Goal: Task Accomplishment & Management: Manage account settings

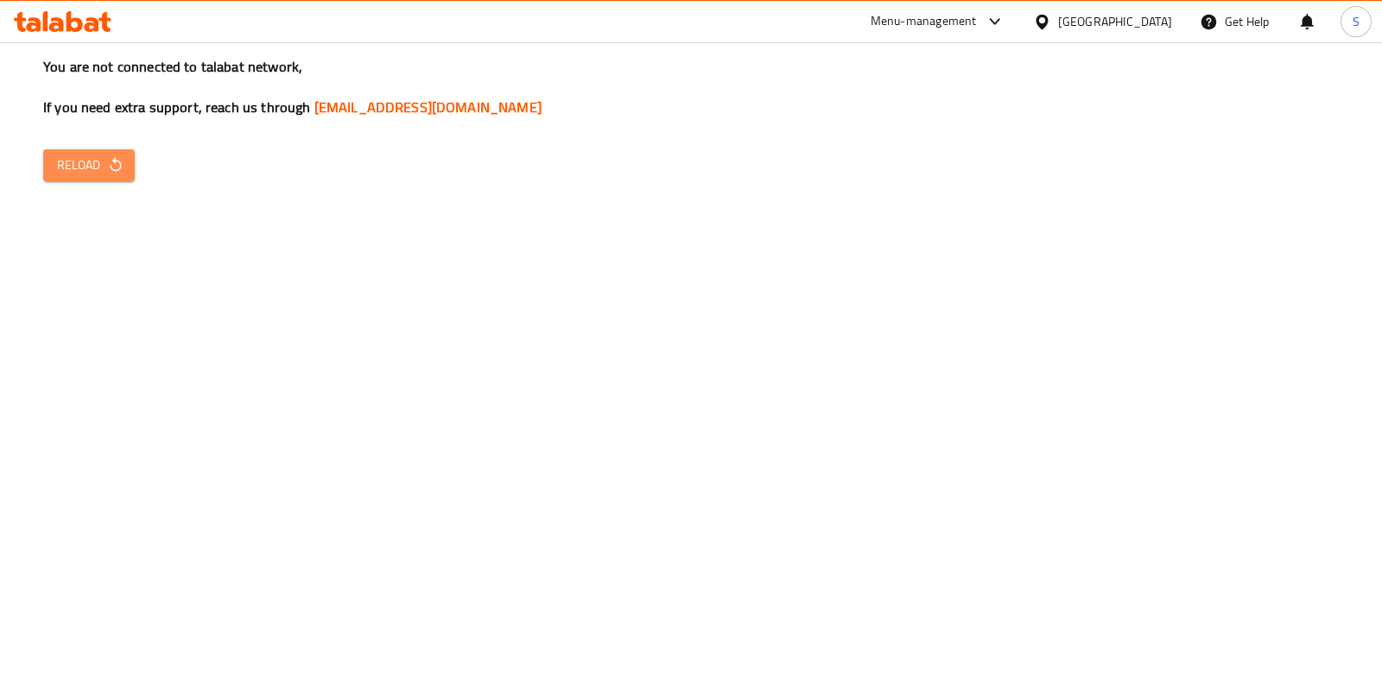
click at [72, 174] on span "Reload" at bounding box center [89, 166] width 64 height 22
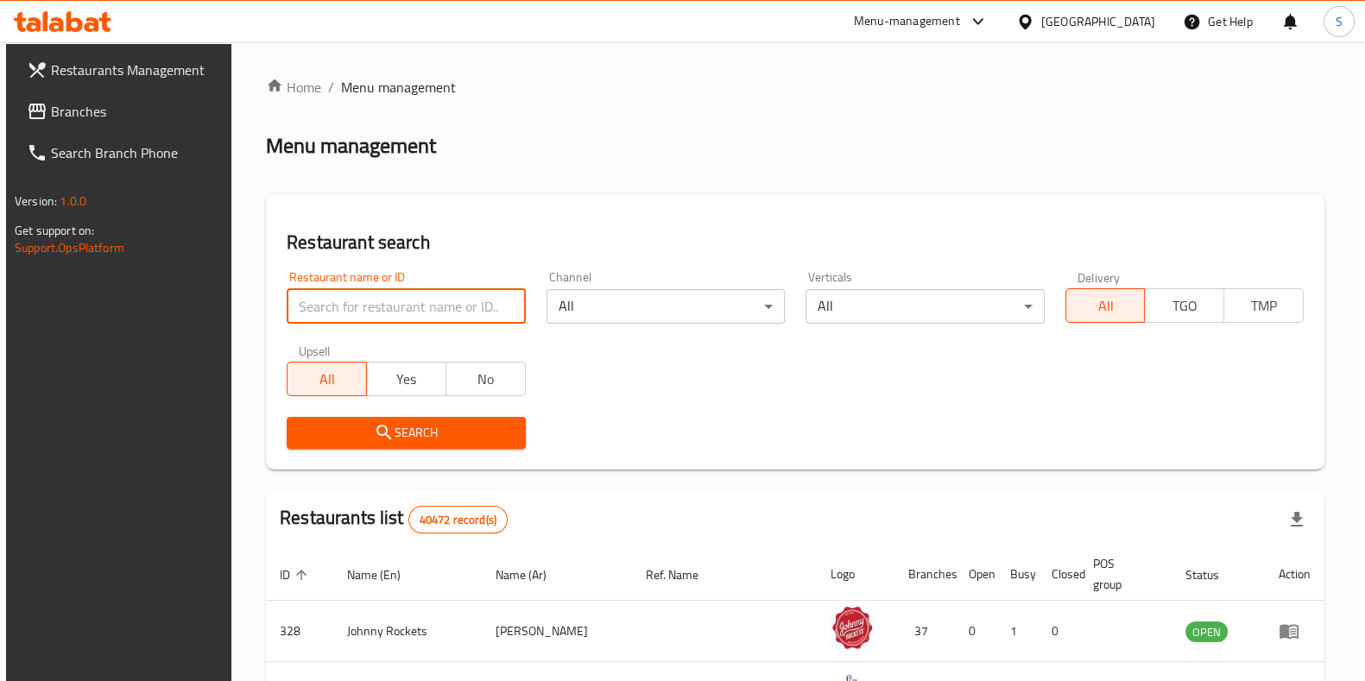
click at [369, 307] on input "search" at bounding box center [406, 306] width 238 height 35
type input "o"
type input "Boon Coffee Roasters"
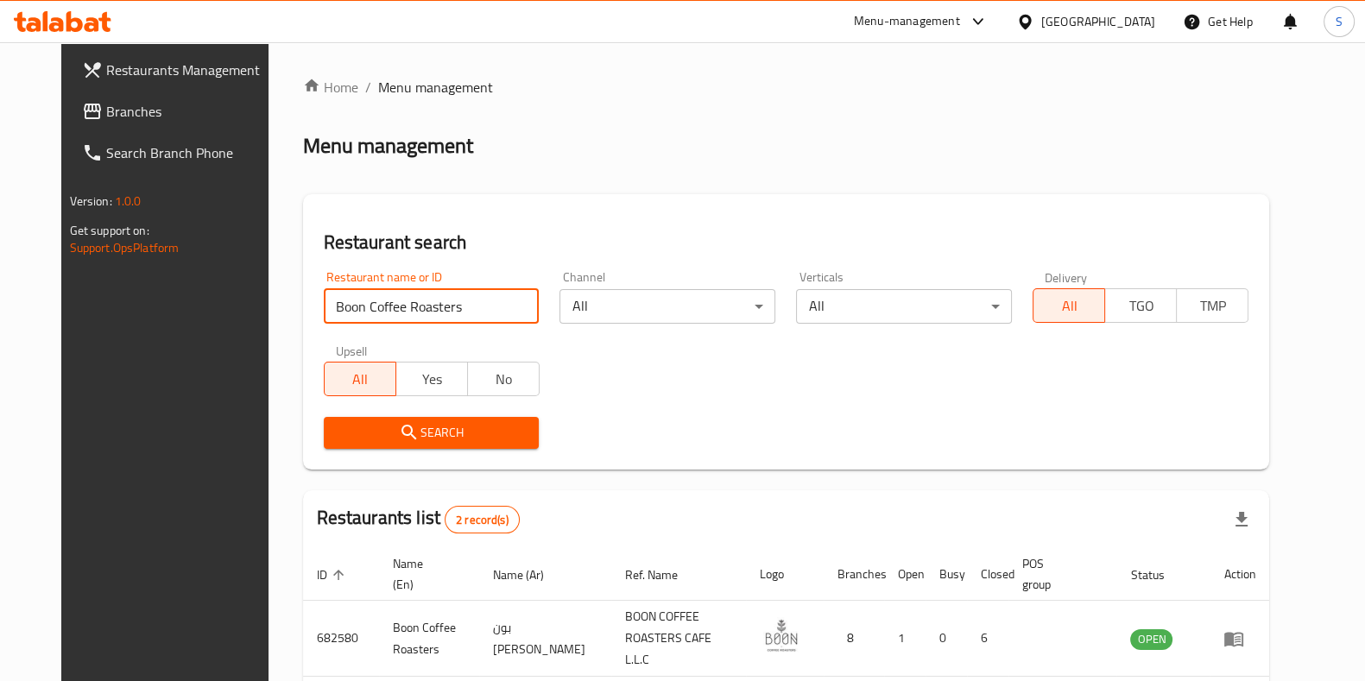
scroll to position [136, 0]
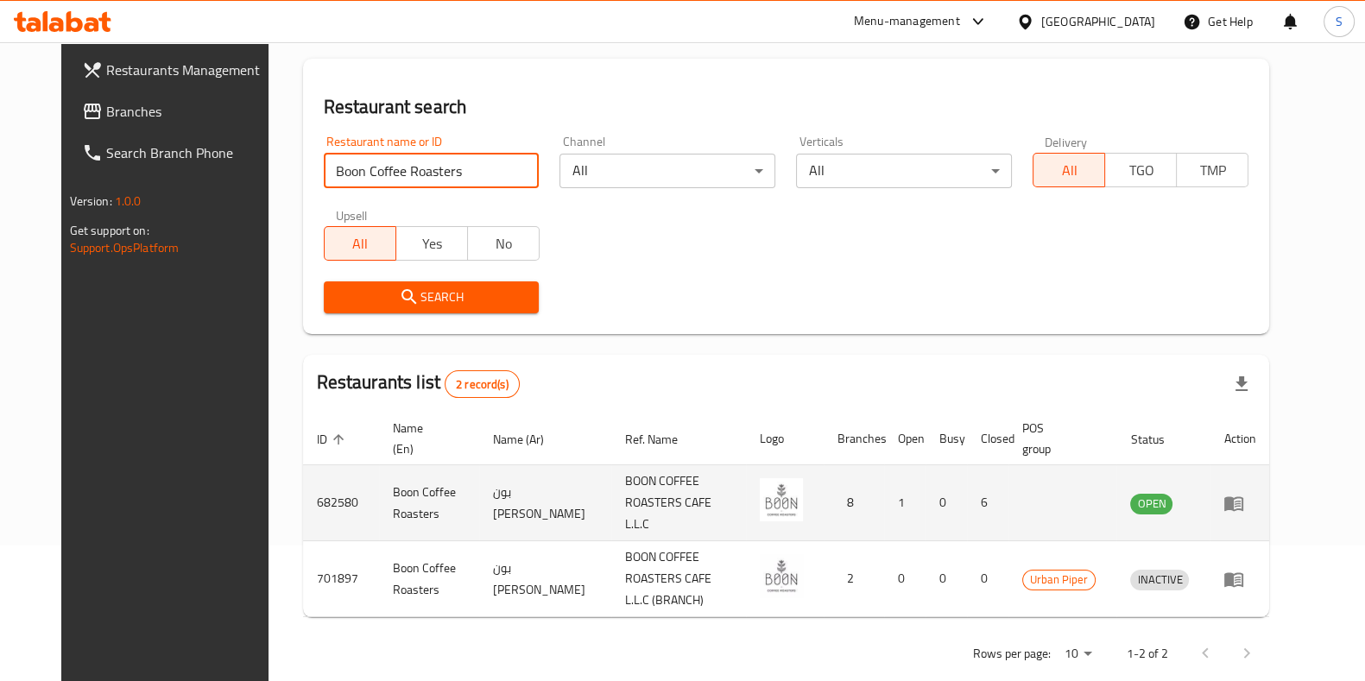
click at [1244, 498] on icon "enhanced table" at bounding box center [1234, 504] width 19 height 15
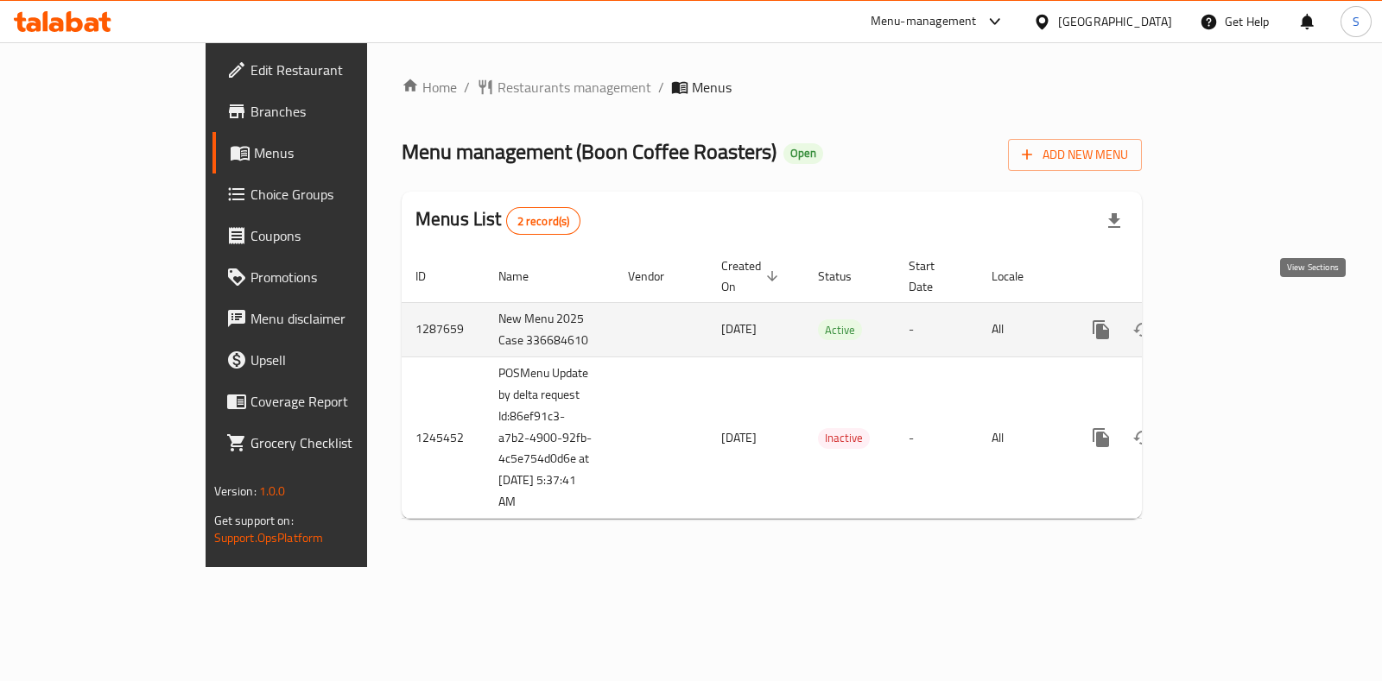
click at [1236, 320] on icon "enhanced table" at bounding box center [1225, 330] width 21 height 21
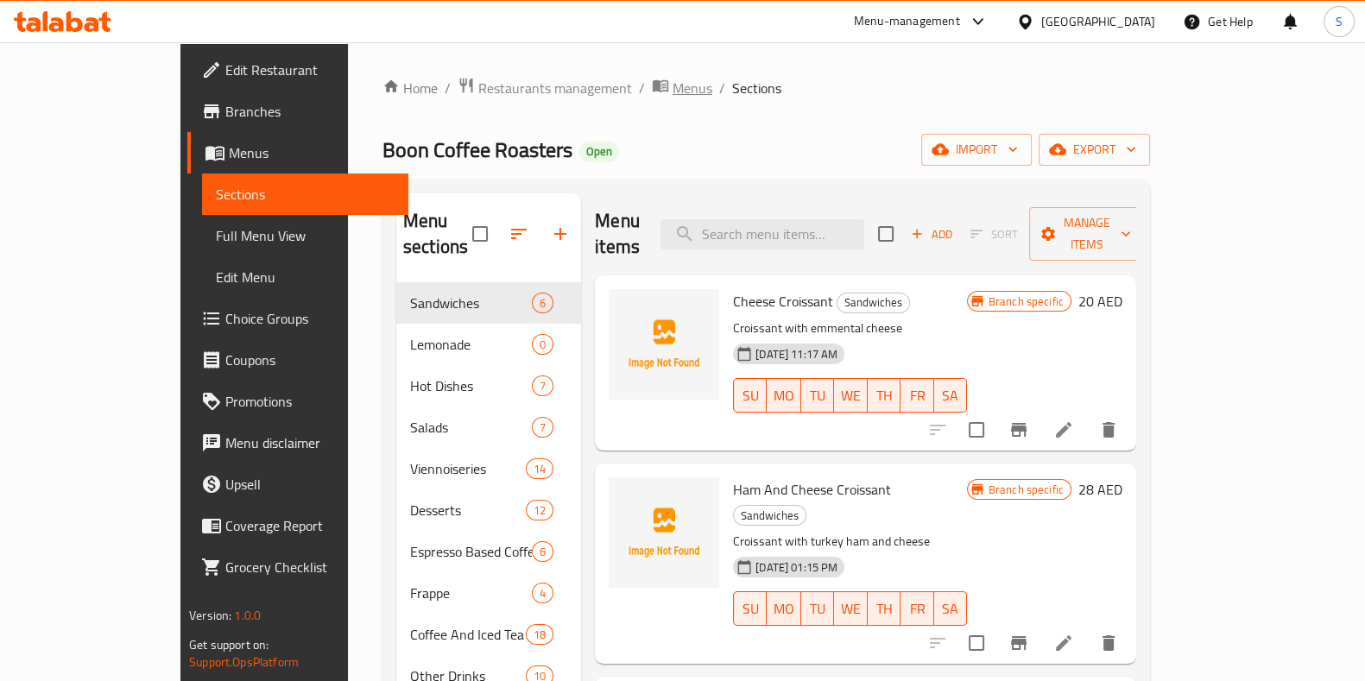
click at [673, 87] on span "Menus" at bounding box center [693, 88] width 40 height 21
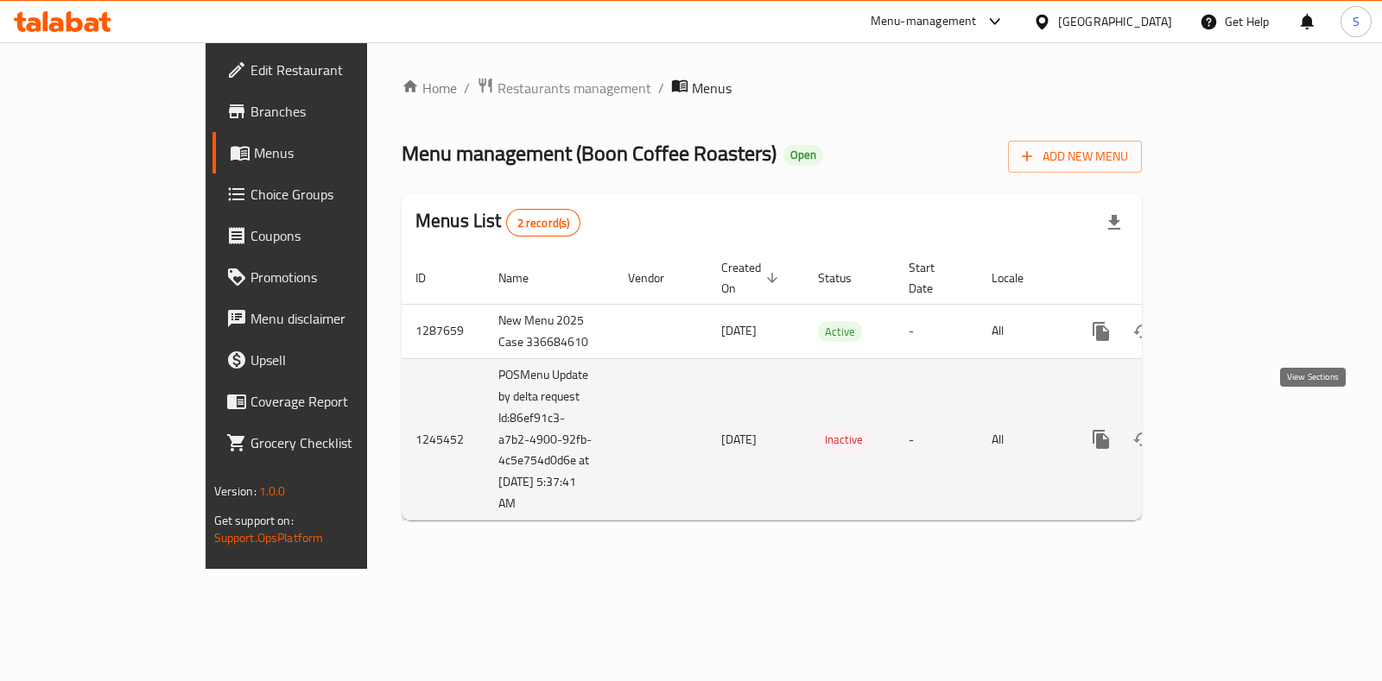
click at [1236, 429] on icon "enhanced table" at bounding box center [1225, 439] width 21 height 21
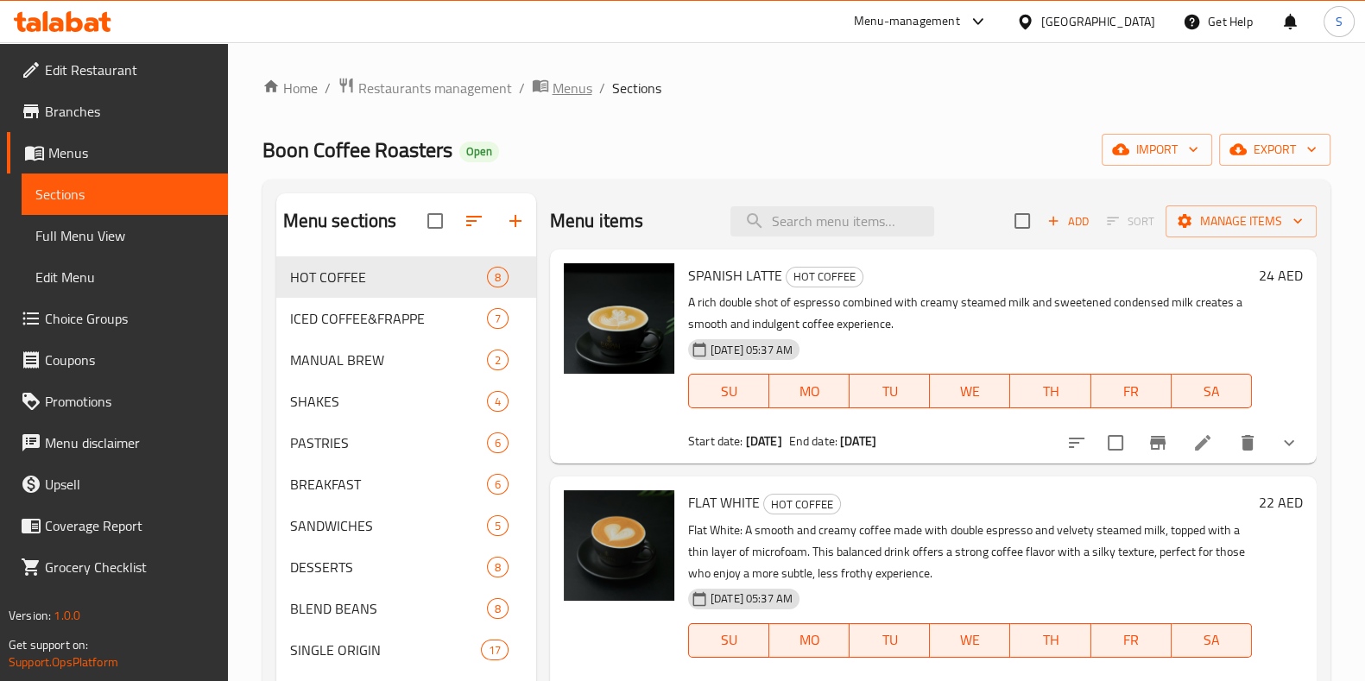
click at [565, 82] on span "Menus" at bounding box center [573, 88] width 40 height 21
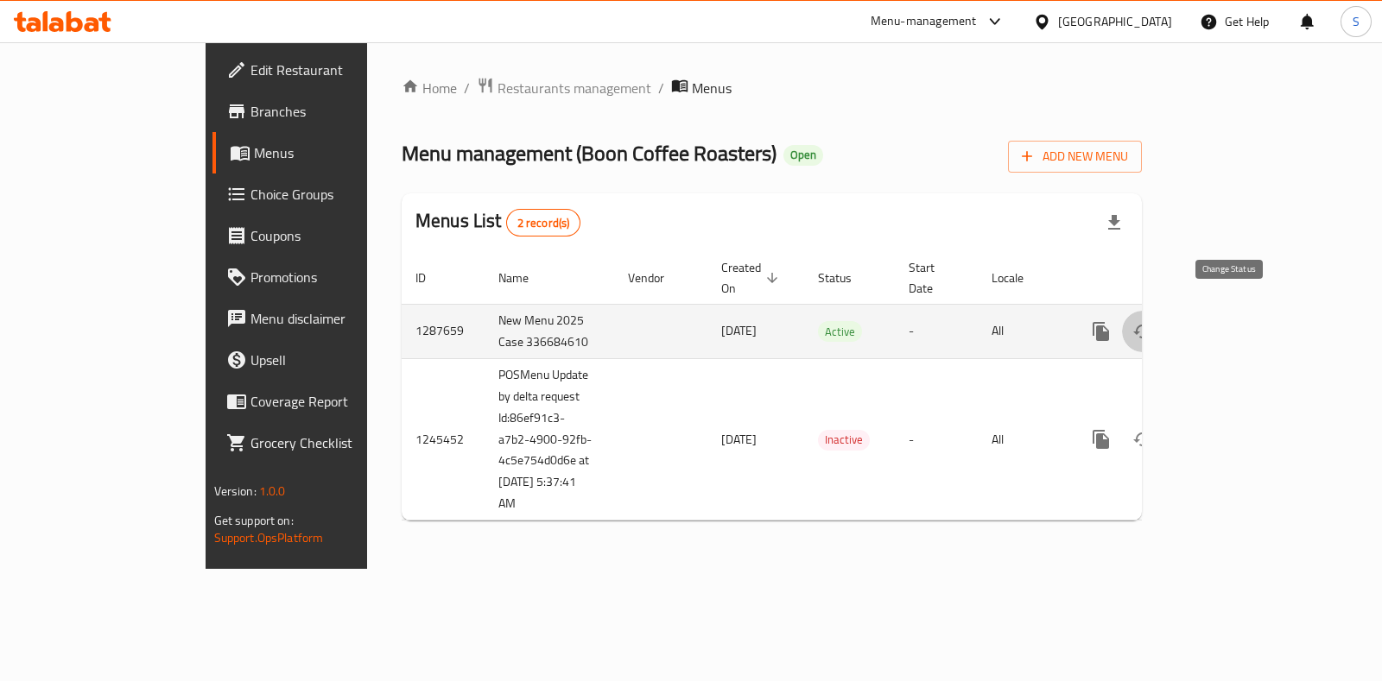
click at [1153, 321] on icon "enhanced table" at bounding box center [1142, 331] width 21 height 21
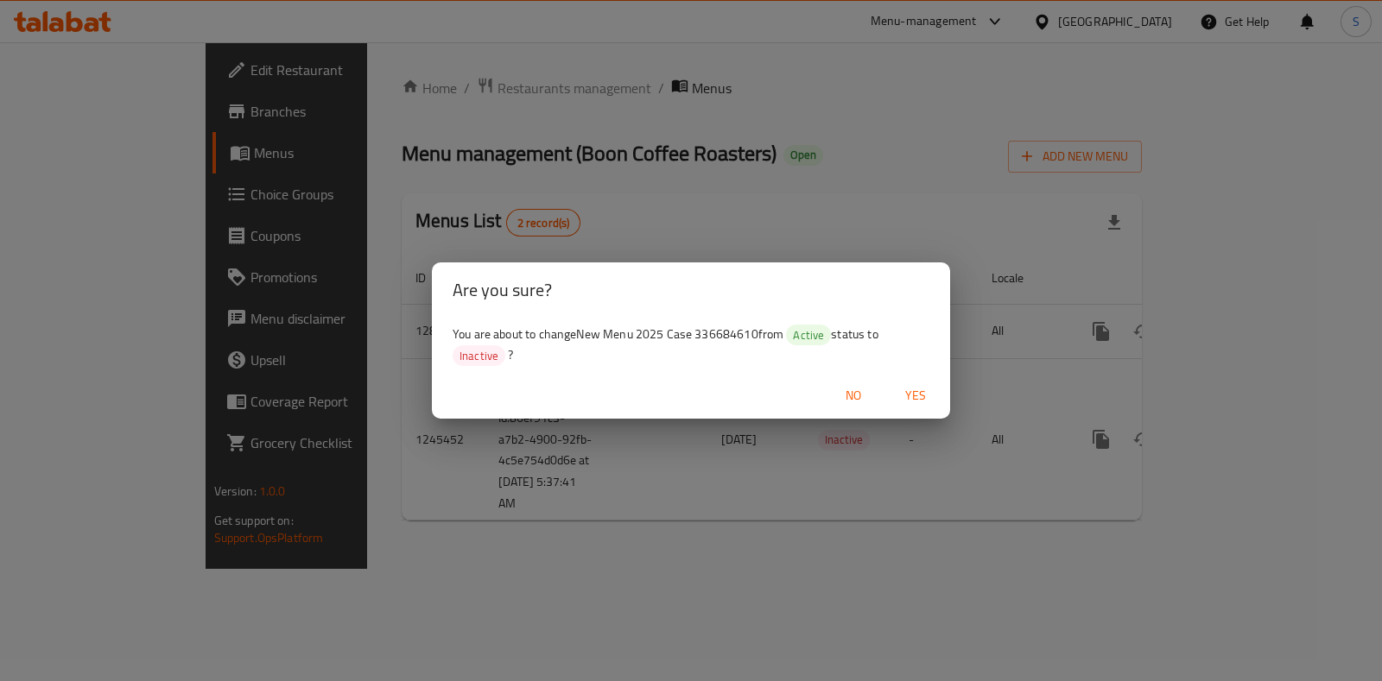
click at [724, 330] on span "You are about to change New Menu 2025 Case 336684610 from Active status to Inac…" at bounding box center [666, 344] width 426 height 43
copy span "336684610"
click at [849, 386] on span "No" at bounding box center [853, 396] width 41 height 22
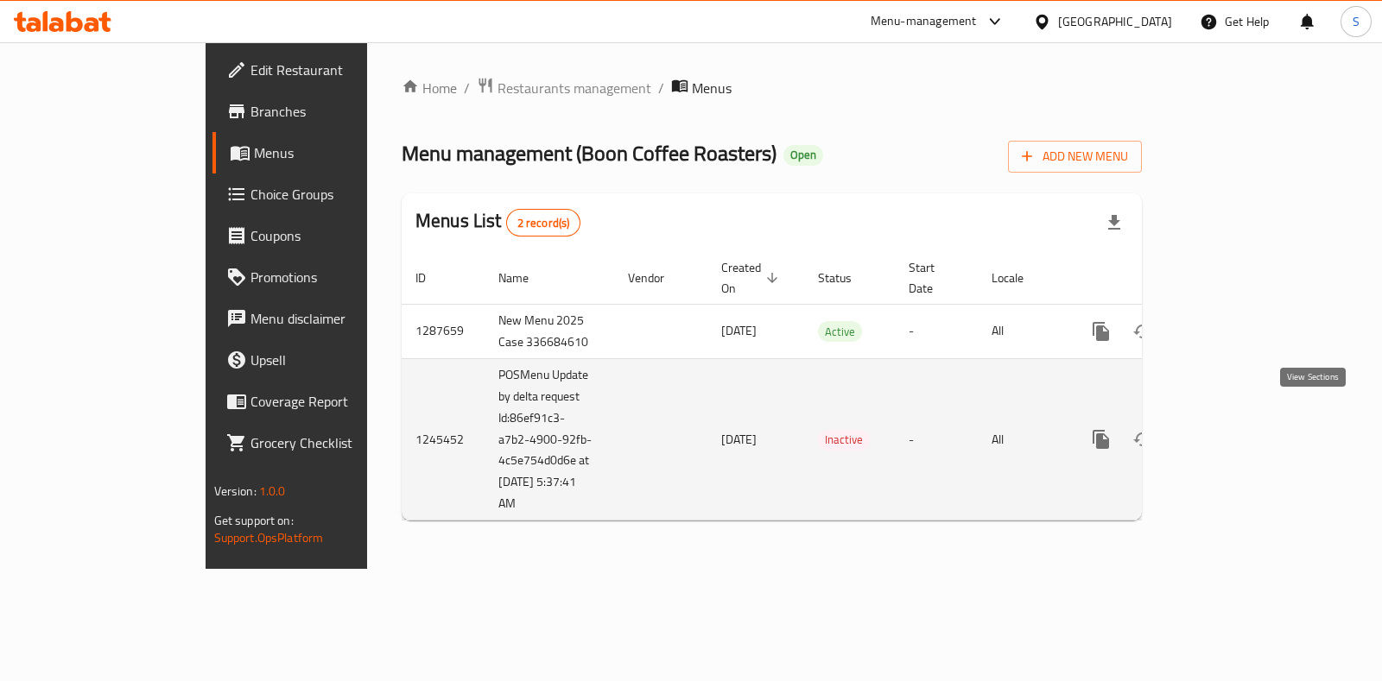
click at [1236, 429] on icon "enhanced table" at bounding box center [1225, 439] width 21 height 21
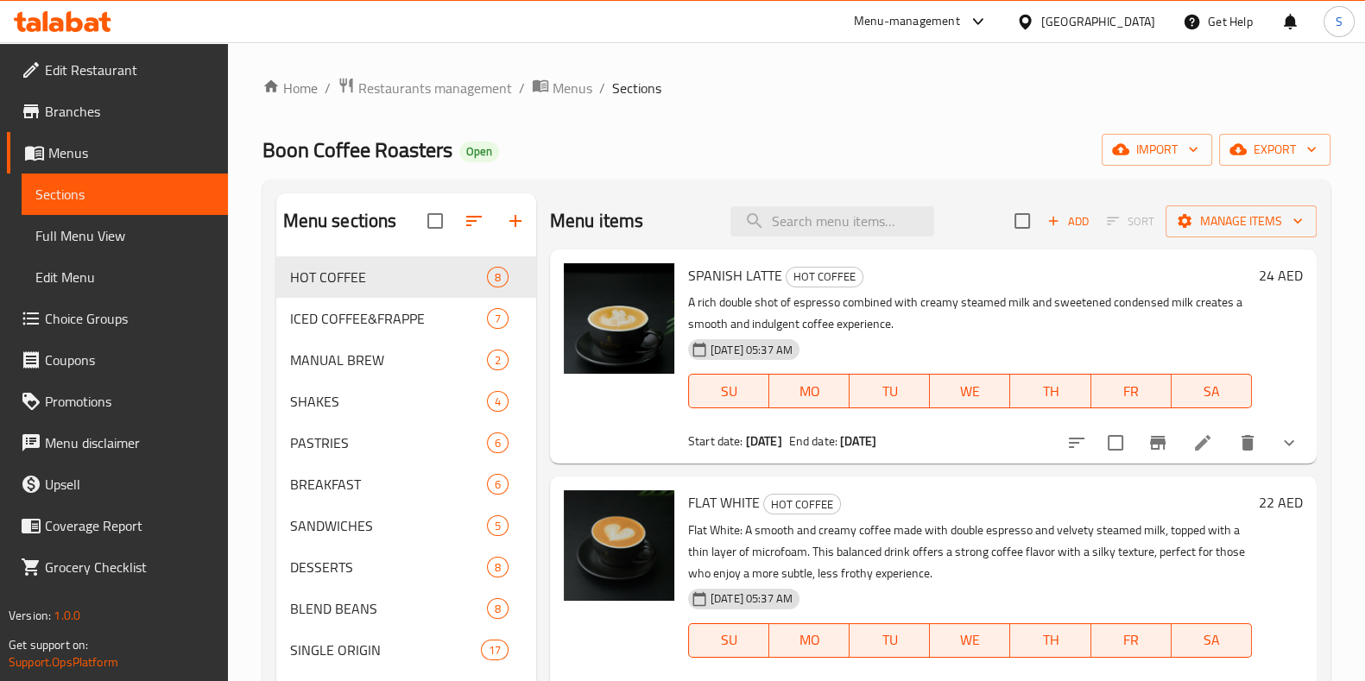
scroll to position [185, 0]
